Goal: Task Accomplishment & Management: Use online tool/utility

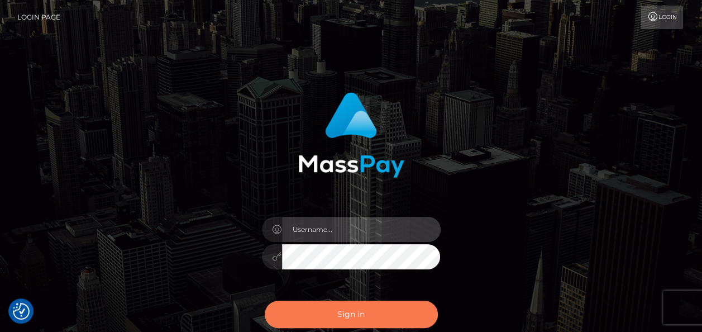
type input "india.of"
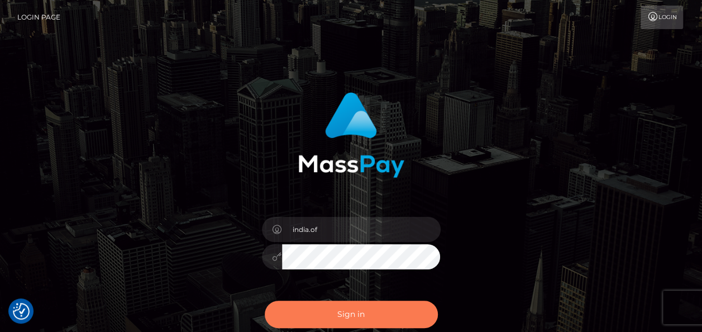
click at [364, 313] on button "Sign in" at bounding box center [351, 314] width 173 height 27
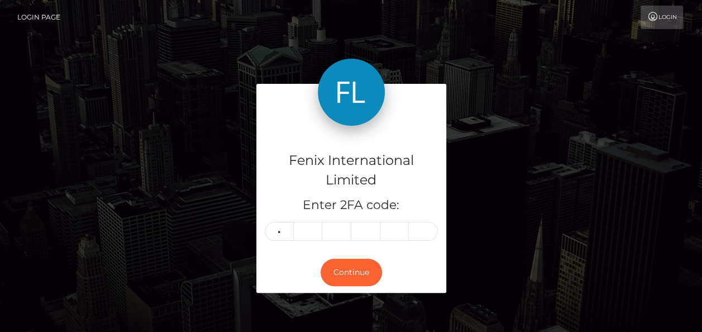
type input "4"
type input "8"
type input "5"
type input "3"
type input "6"
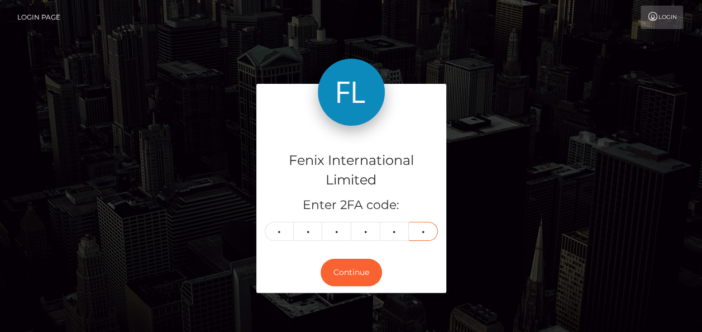
type input "4"
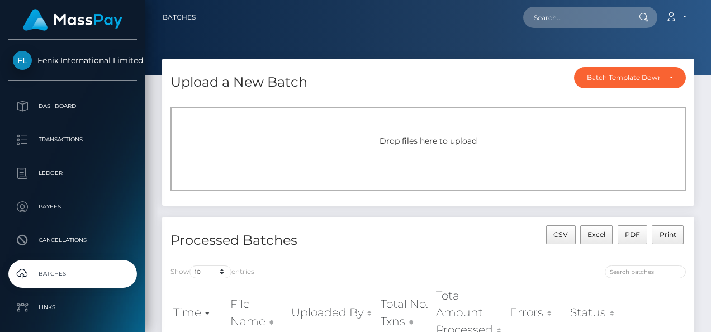
click at [460, 170] on div "Drop files here to upload" at bounding box center [427, 149] width 515 height 84
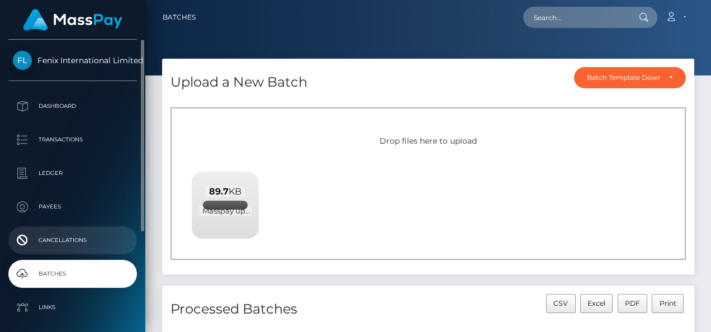
scroll to position [56, 0]
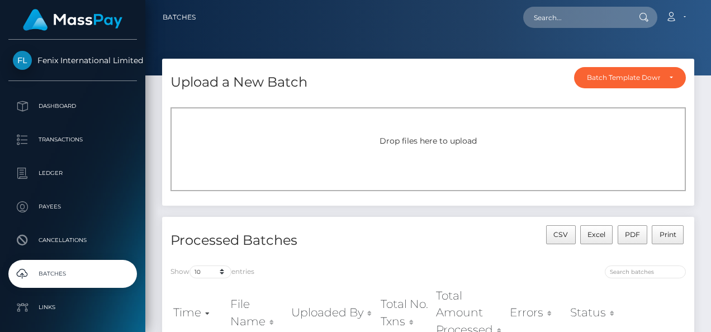
click at [640, 126] on div "Drop files here to upload" at bounding box center [427, 149] width 515 height 84
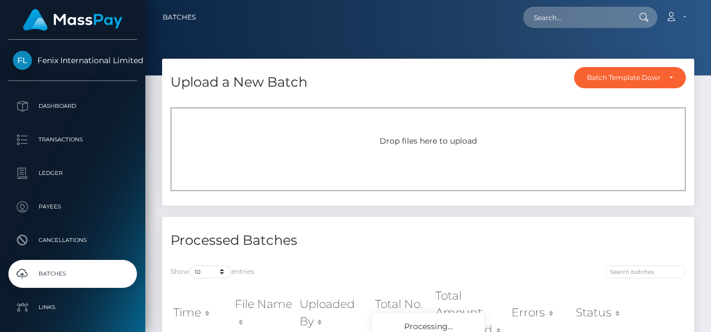
click at [317, 117] on div "Drop files here to upload" at bounding box center [427, 149] width 515 height 84
click at [335, 143] on div "Drop files here to upload" at bounding box center [428, 141] width 491 height 12
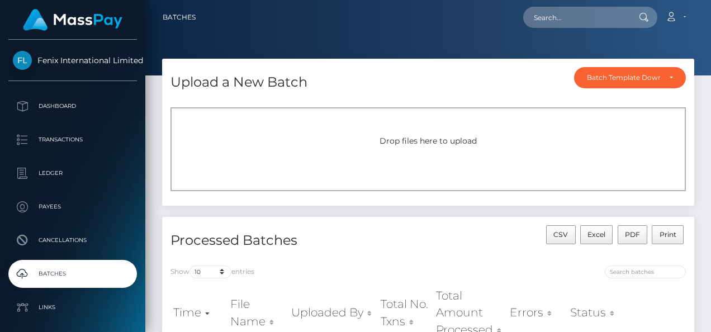
click at [369, 152] on div "Drop files here to upload" at bounding box center [427, 149] width 515 height 84
click at [272, 131] on div "Drop files here to upload" at bounding box center [427, 149] width 515 height 84
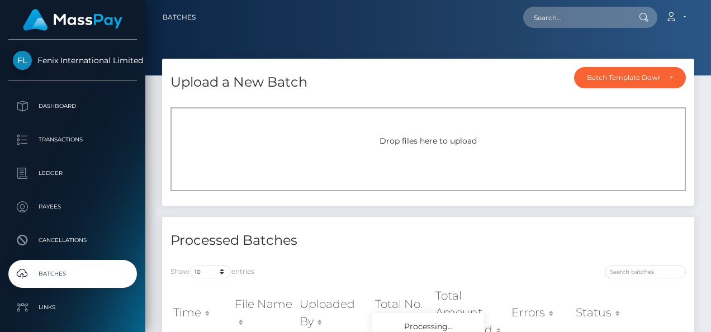
click at [353, 119] on div "Drop files here to upload" at bounding box center [427, 149] width 515 height 84
